Goal: Information Seeking & Learning: Learn about a topic

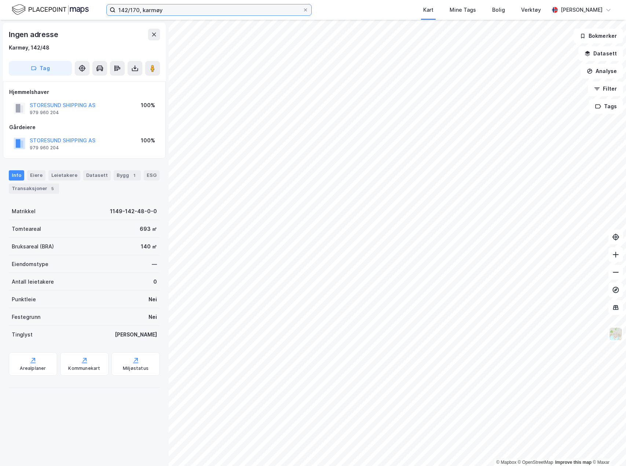
click at [237, 11] on input "142/170, karmøy" at bounding box center [208, 9] width 187 height 11
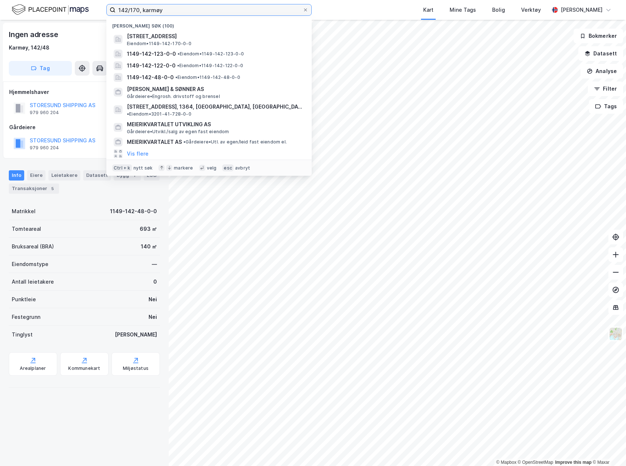
click at [237, 11] on input "142/170, karmøy" at bounding box center [208, 9] width 187 height 11
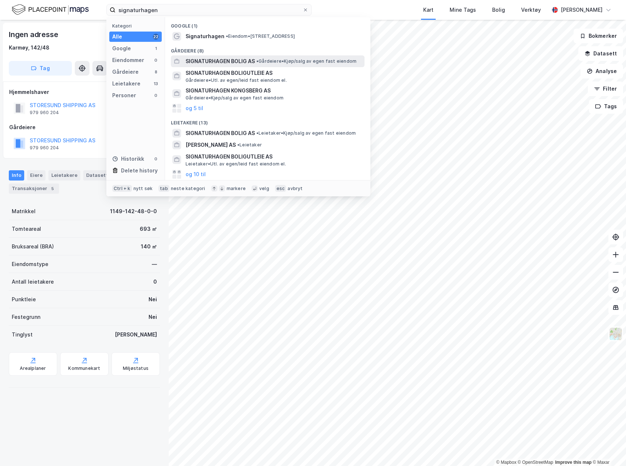
click at [234, 62] on span "SIGNATURHAGEN BOLIG AS" at bounding box center [219, 61] width 69 height 9
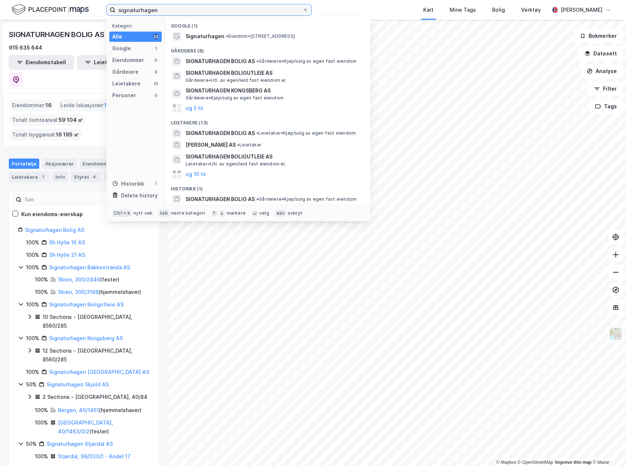
click at [199, 11] on input "signaturhagen" at bounding box center [208, 9] width 187 height 11
click at [200, 10] on input "signaturhagen" at bounding box center [208, 9] width 187 height 11
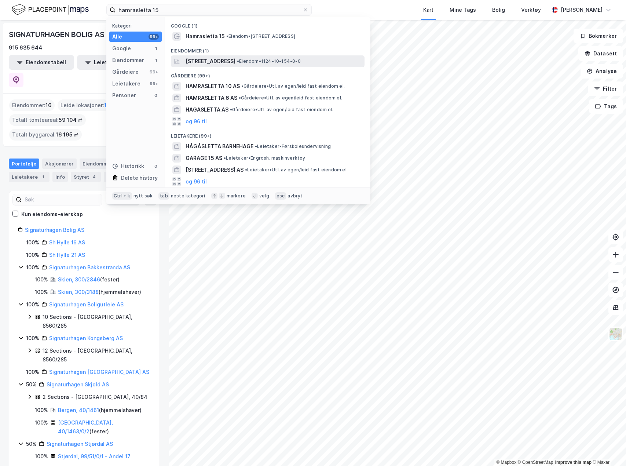
click at [301, 63] on span "• Eiendom • 1124-10-154-0-0" at bounding box center [269, 61] width 64 height 6
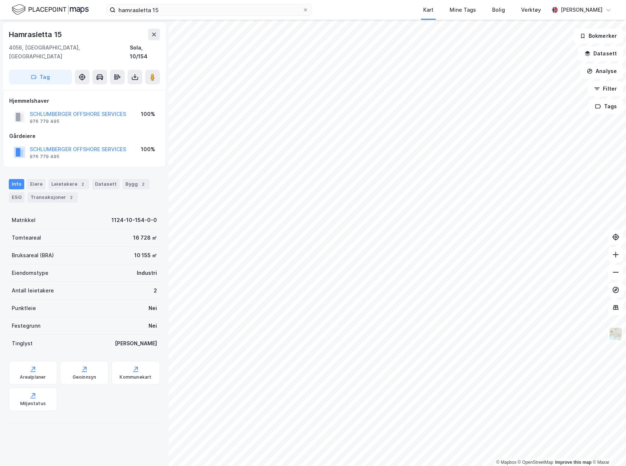
click at [172, 16] on div "hamrasletta 15 Kart Mine Tags Bolig Verktøy [PERSON_NAME]" at bounding box center [313, 10] width 626 height 20
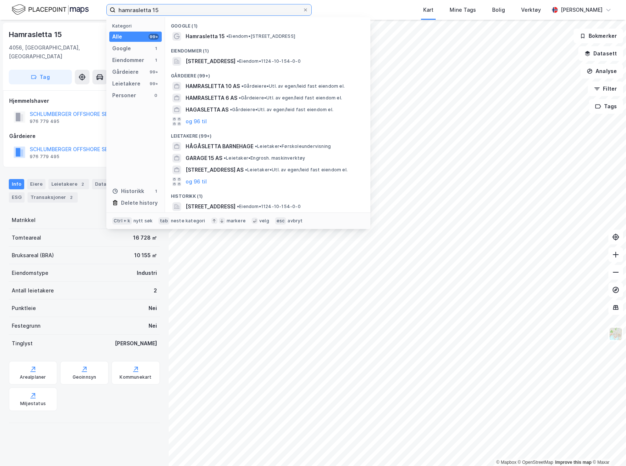
click at [174, 9] on input "hamrasletta 15" at bounding box center [208, 9] width 187 height 11
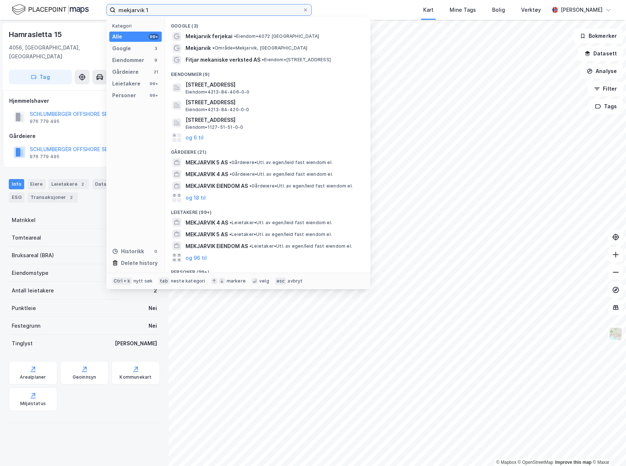
type input "mekjarvik 1"
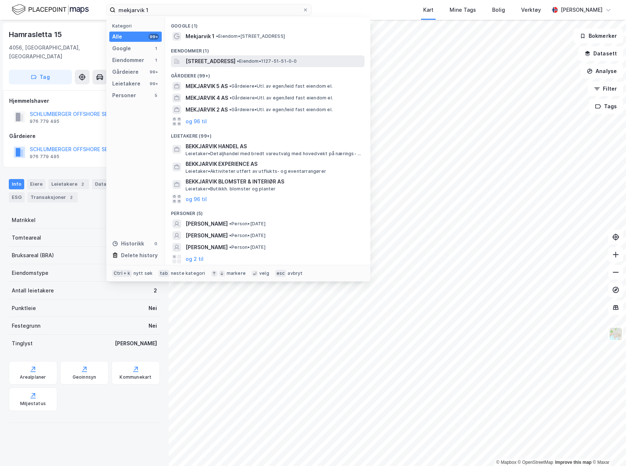
click at [235, 62] on span "[STREET_ADDRESS]" at bounding box center [210, 61] width 50 height 9
